Goal: Information Seeking & Learning: Find contact information

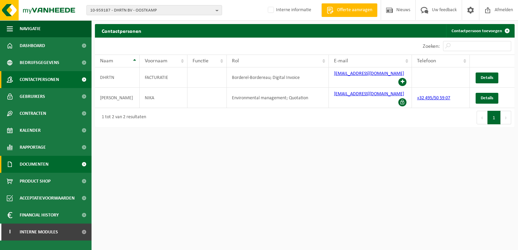
drag, startPoint x: 39, startPoint y: 165, endPoint x: 43, endPoint y: 167, distance: 4.6
click at [39, 165] on span "Documenten" at bounding box center [34, 164] width 29 height 17
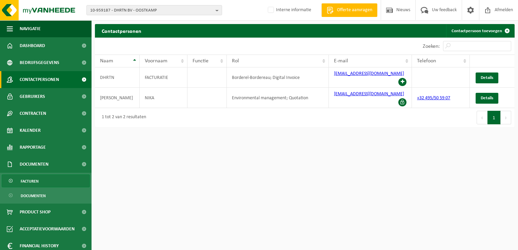
click at [28, 181] on span "Facturen" at bounding box center [30, 181] width 18 height 13
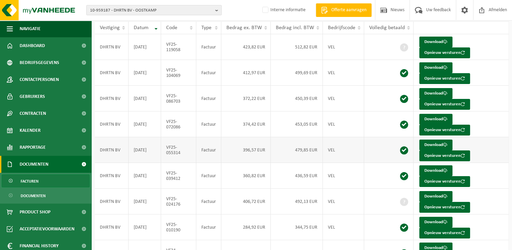
scroll to position [102, 0]
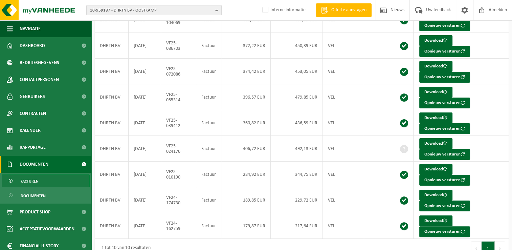
drag, startPoint x: 41, startPoint y: 82, endPoint x: 88, endPoint y: 86, distance: 47.3
click at [41, 82] on span "Contactpersonen" at bounding box center [39, 79] width 39 height 17
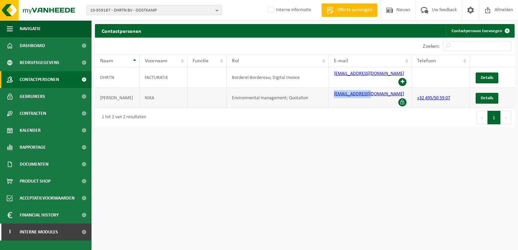
drag, startPoint x: 332, startPoint y: 90, endPoint x: 372, endPoint y: 93, distance: 40.4
click at [372, 93] on td "nika@deherten.be" at bounding box center [370, 98] width 83 height 20
copy link "nika@deherten.be"
drag, startPoint x: 331, startPoint y: 78, endPoint x: 386, endPoint y: 79, distance: 55.9
click at [386, 79] on td "invoices@deherten.be" at bounding box center [370, 77] width 83 height 20
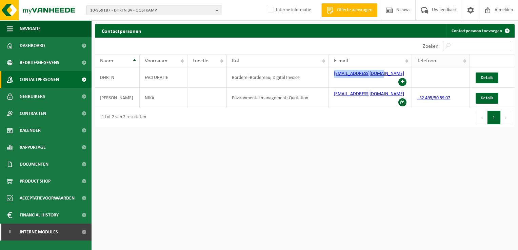
copy link "invoices@deherten.be"
click at [214, 11] on button "10-959187 - DHRTN BV - OOSTKAMP" at bounding box center [153, 10] width 135 height 10
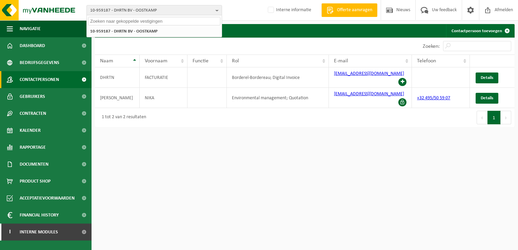
click at [121, 21] on input "text" at bounding box center [154, 21] width 132 height 8
paste input "01-078032"
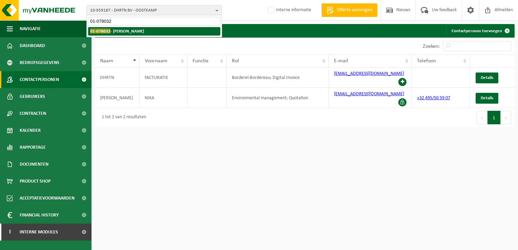
type input "01-078032"
click at [160, 32] on li "01-078032 - LAGRANGE YVES - DEINZE" at bounding box center [154, 31] width 132 height 8
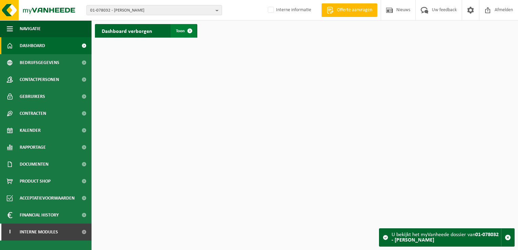
click at [189, 31] on span at bounding box center [190, 31] width 14 height 14
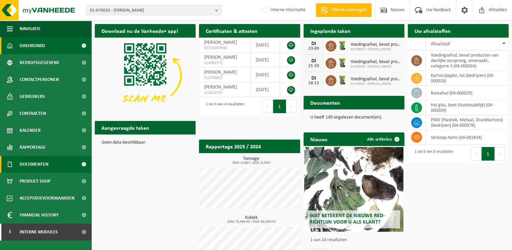
click at [41, 164] on span "Documenten" at bounding box center [34, 164] width 29 height 17
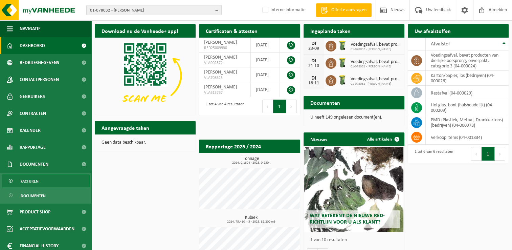
click at [35, 180] on span "Facturen" at bounding box center [30, 181] width 18 height 13
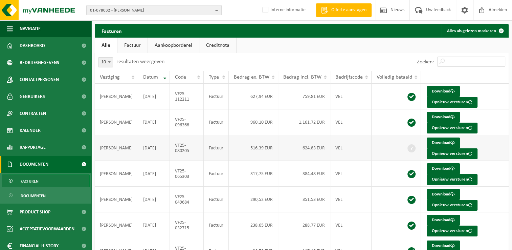
click at [408, 146] on span at bounding box center [412, 148] width 8 height 8
click at [342, 45] on ul "Alle Factuur Aankoopborderel Creditnota" at bounding box center [302, 46] width 414 height 16
click at [486, 150] on td "Download Opnieuw versturen" at bounding box center [465, 148] width 88 height 26
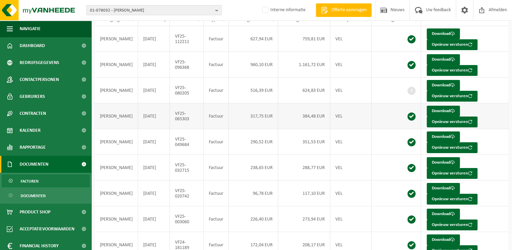
scroll to position [114, 0]
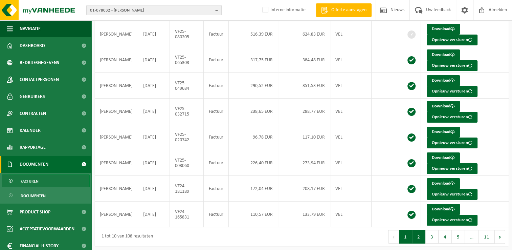
click at [422, 232] on button "2" at bounding box center [419, 237] width 13 height 14
click at [404, 236] on button "1" at bounding box center [405, 237] width 13 height 14
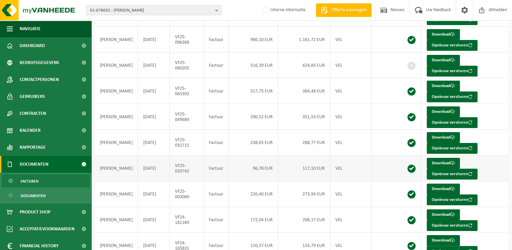
scroll to position [0, 0]
